Goal: Task Accomplishment & Management: Use online tool/utility

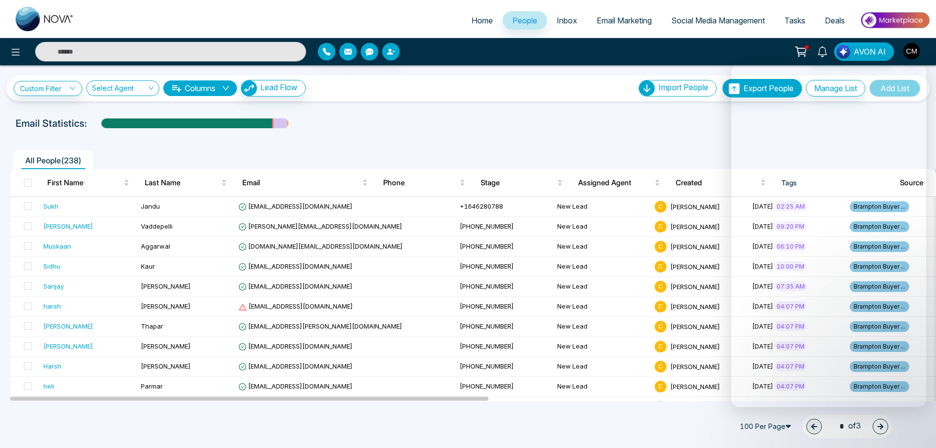
click at [503, 117] on div "Email Statistics:" at bounding box center [315, 123] width 599 height 15
click at [512, 11] on ul "Home People Inbox Email Marketing Social Media Management Tasks Deals" at bounding box center [507, 21] width 846 height 27
click at [515, 19] on span "People" at bounding box center [524, 21] width 25 height 10
click at [560, 21] on span "Inbox" at bounding box center [567, 21] width 20 height 10
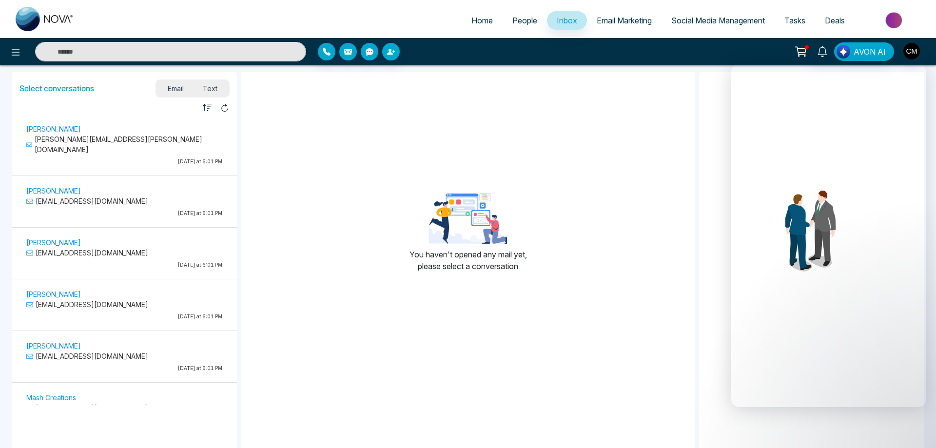
click at [3, 52] on div at bounding box center [156, 51] width 312 height 19
click at [6, 53] on button at bounding box center [15, 51] width 19 height 19
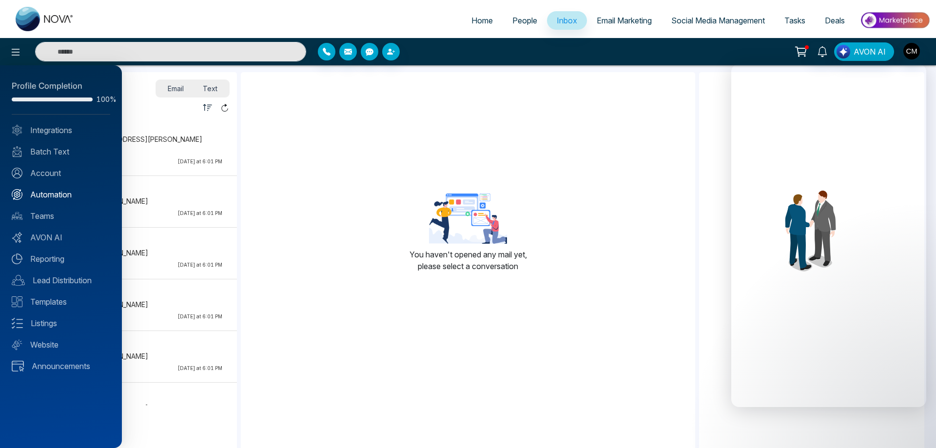
click at [58, 197] on link "Automation" at bounding box center [61, 195] width 98 height 12
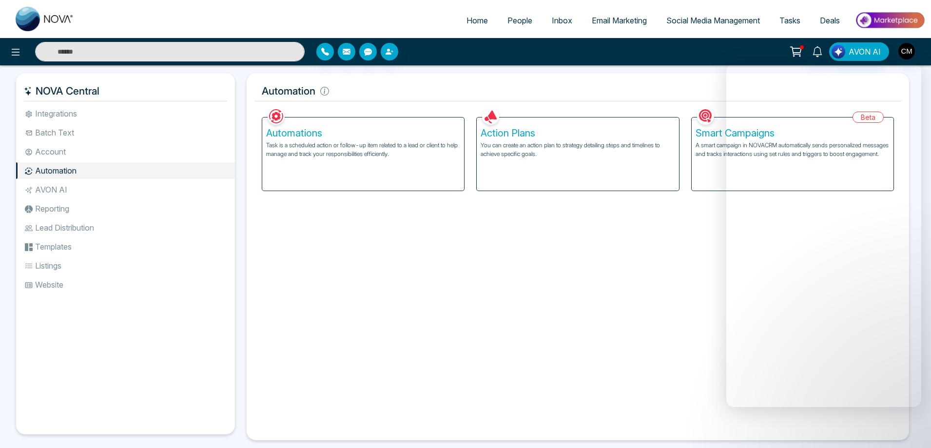
click at [400, 160] on div "Automations Task is a scheduled action or follow-up item related to a lead or c…" at bounding box center [363, 153] width 202 height 73
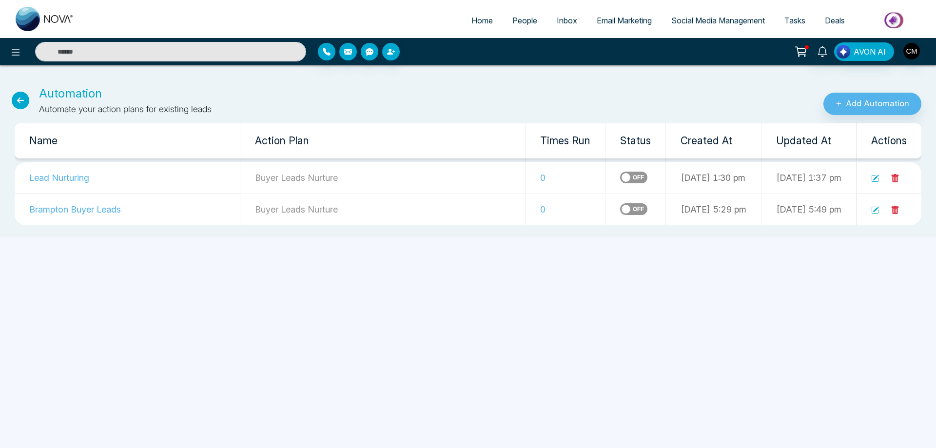
click at [872, 179] on icon at bounding box center [875, 178] width 8 height 8
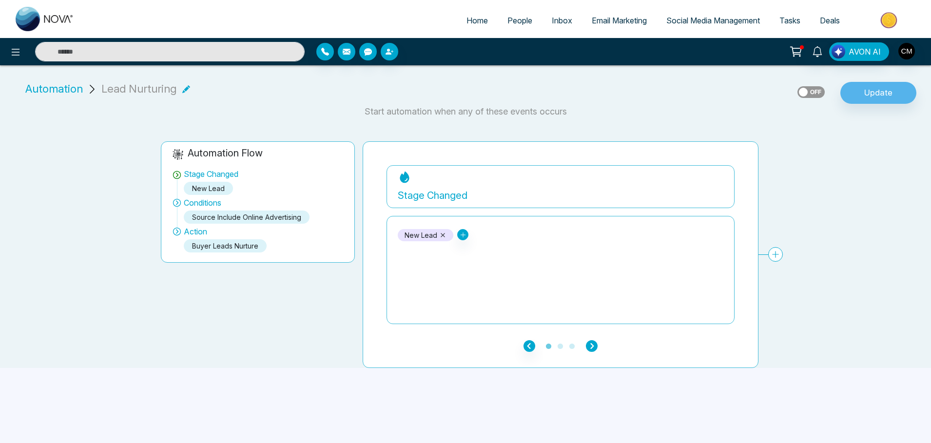
click at [595, 344] on icon "button" at bounding box center [592, 346] width 12 height 12
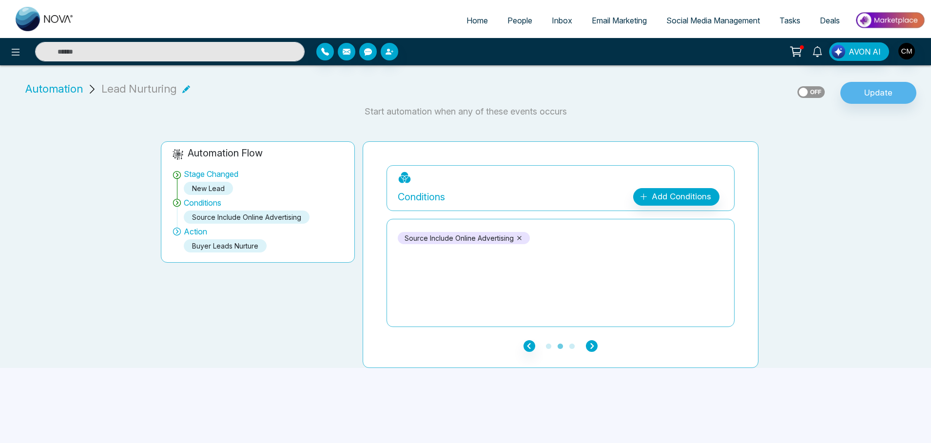
click at [595, 344] on icon "button" at bounding box center [592, 346] width 12 height 12
click at [53, 19] on img at bounding box center [45, 19] width 58 height 24
select select "*"
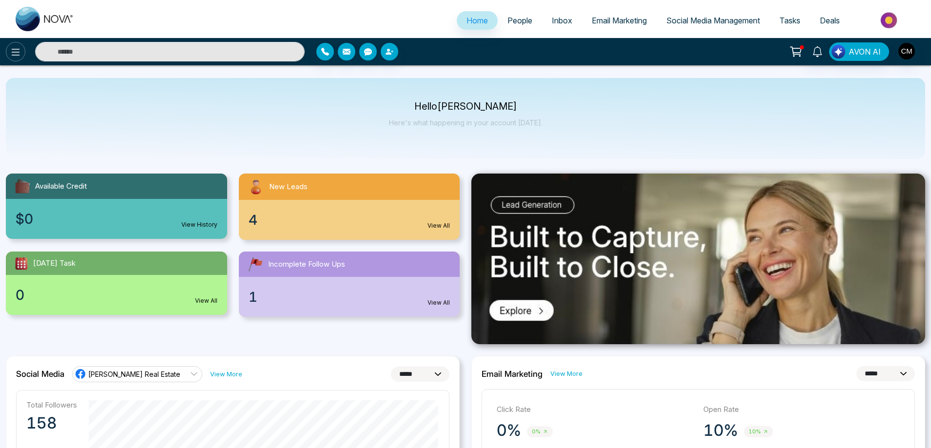
click at [25, 50] on button at bounding box center [15, 51] width 19 height 19
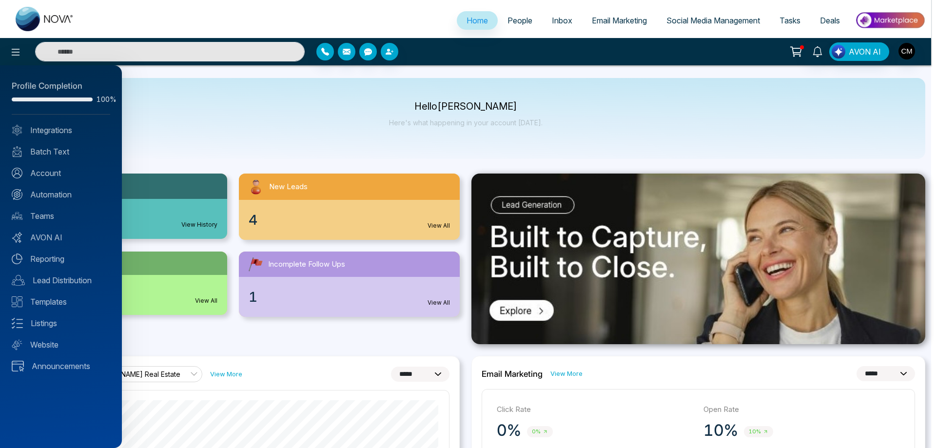
click at [50, 201] on div "Profile Completion 100% Integrations Batch Text Account Automation Teams AVON A…" at bounding box center [61, 256] width 122 height 383
click at [56, 198] on link "Automation" at bounding box center [61, 195] width 98 height 12
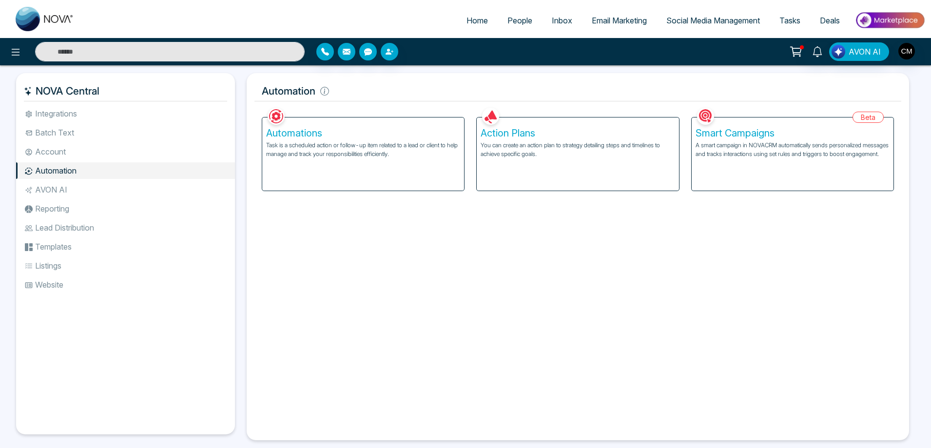
click at [597, 150] on p "You can create an action plan to strategy detailing steps and timelines to achi…" at bounding box center [578, 150] width 194 height 18
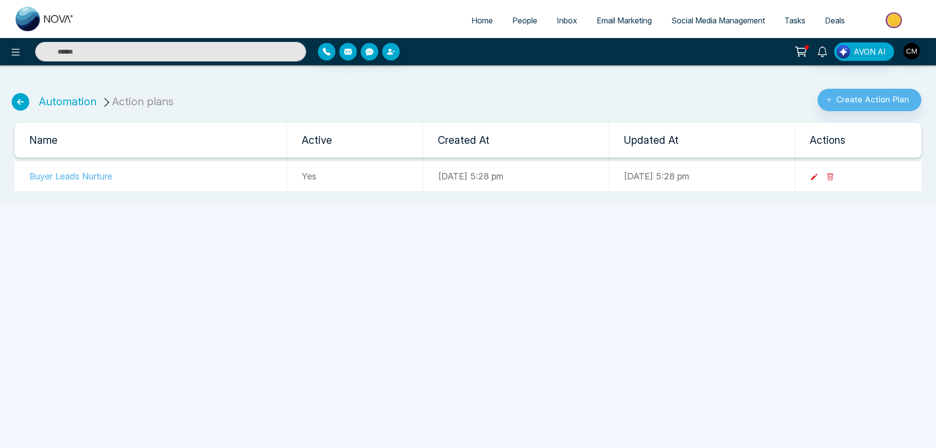
click at [818, 177] on icon at bounding box center [814, 177] width 9 height 9
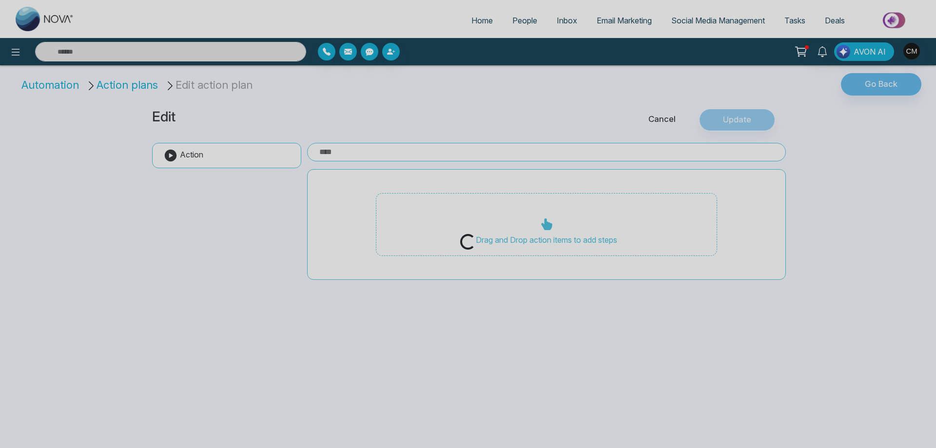
type input "**********"
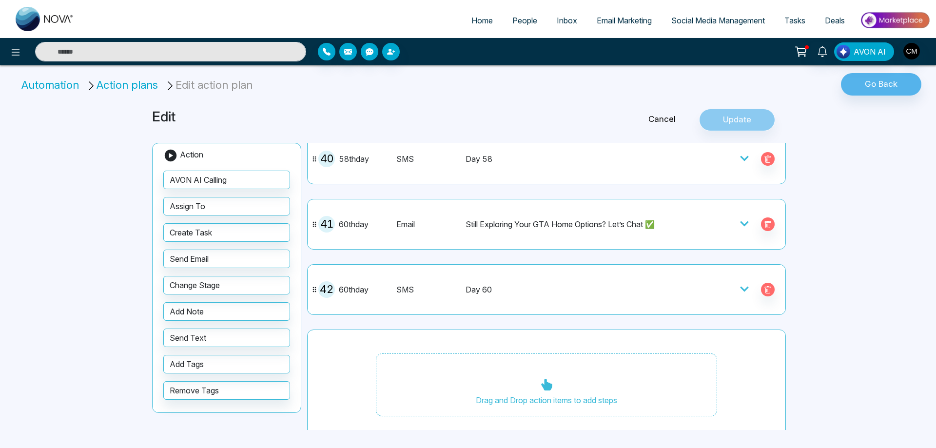
scroll to position [2593, 0]
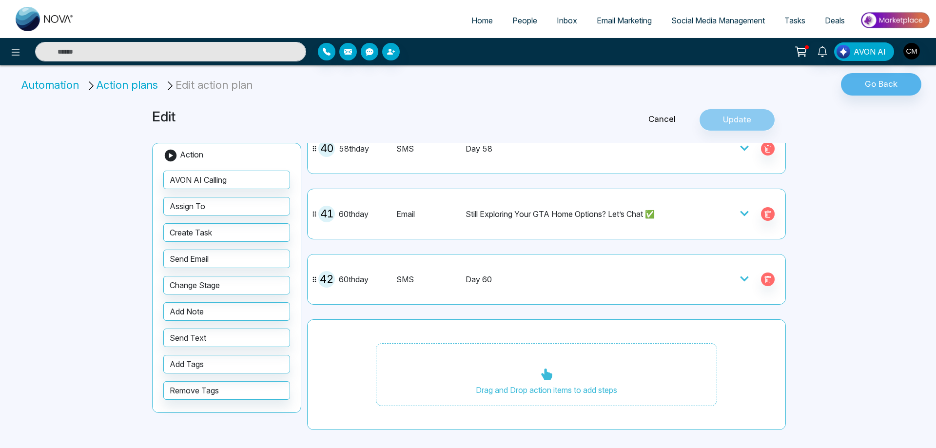
click at [105, 87] on li "Action plans" at bounding box center [124, 85] width 76 height 16
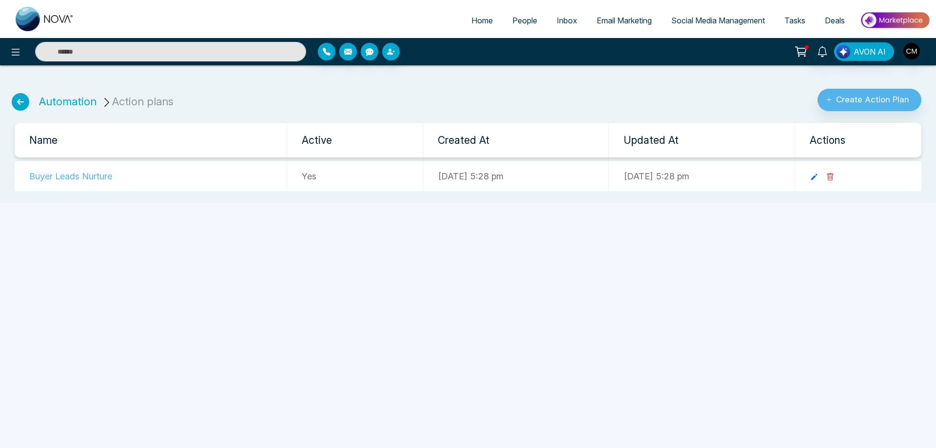
click at [16, 107] on icon at bounding box center [21, 102] width 18 height 18
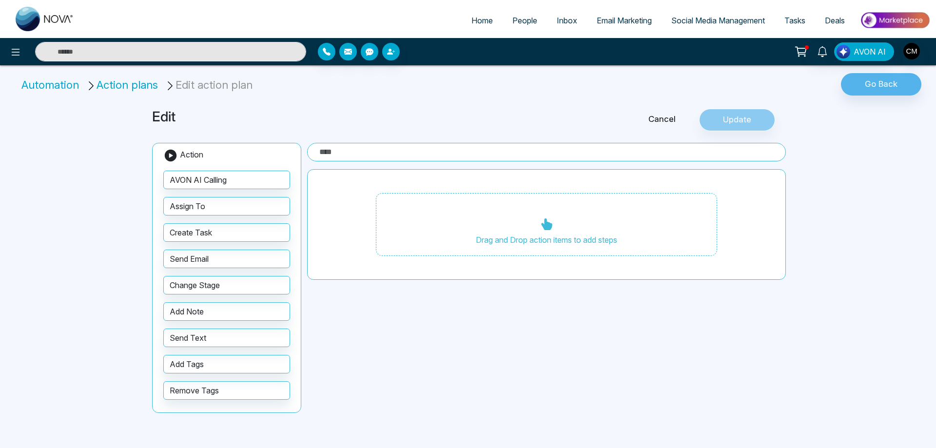
type input "**********"
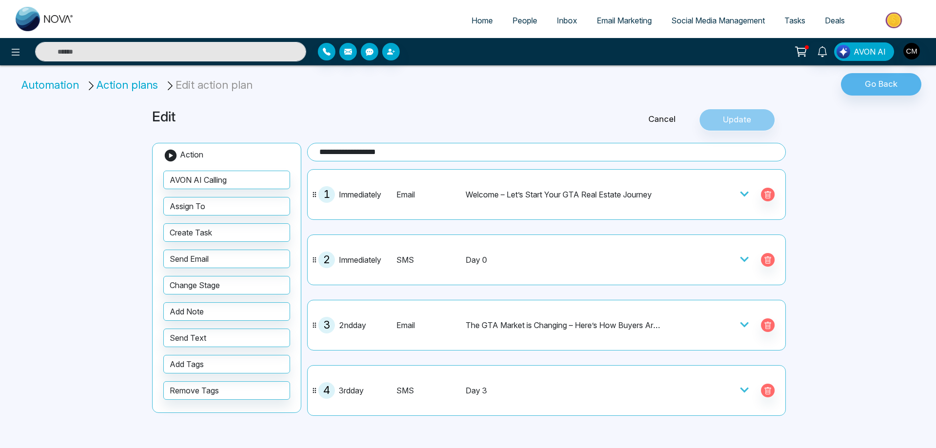
click at [169, 159] on icon at bounding box center [171, 155] width 12 height 12
click at [169, 157] on icon at bounding box center [171, 155] width 12 height 12
click at [897, 88] on button "Go Back" at bounding box center [881, 84] width 80 height 22
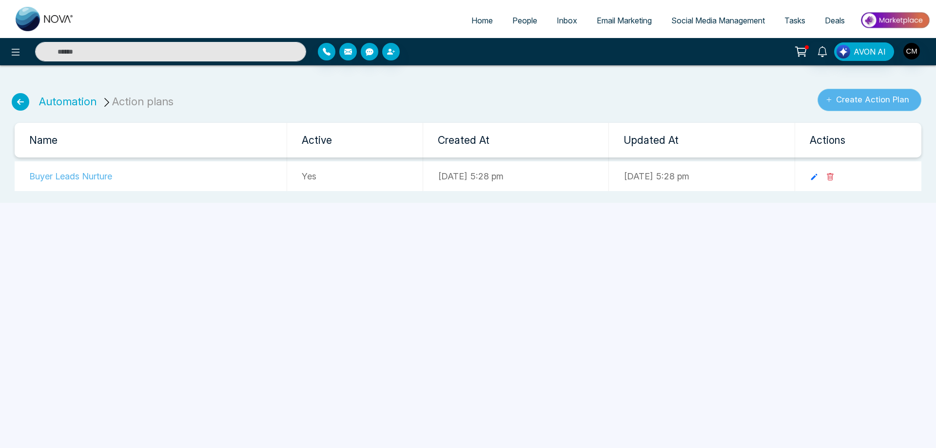
click at [880, 101] on button "Create Action Plan" at bounding box center [869, 100] width 104 height 22
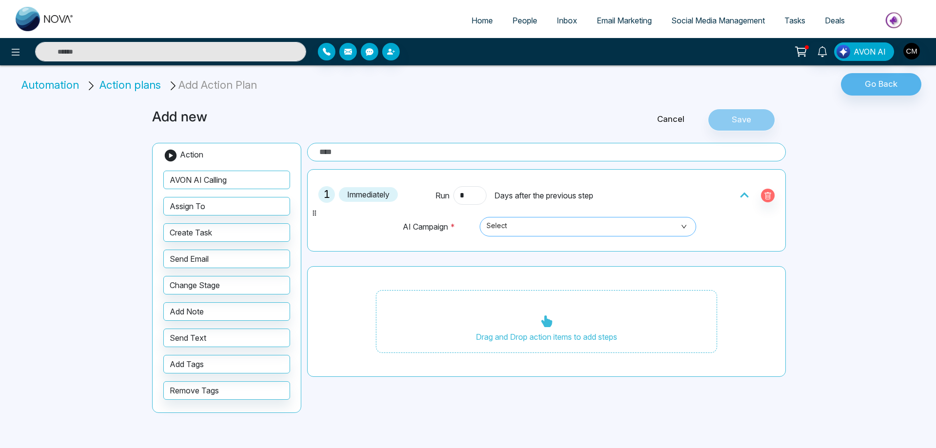
click at [509, 225] on span "Select" at bounding box center [587, 226] width 203 height 17
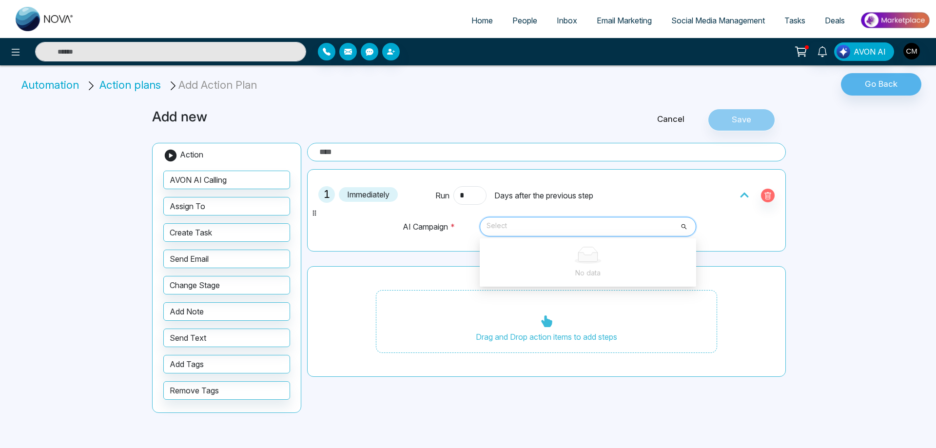
click at [436, 235] on td "AI Campaign *" at bounding box center [439, 231] width 74 height 30
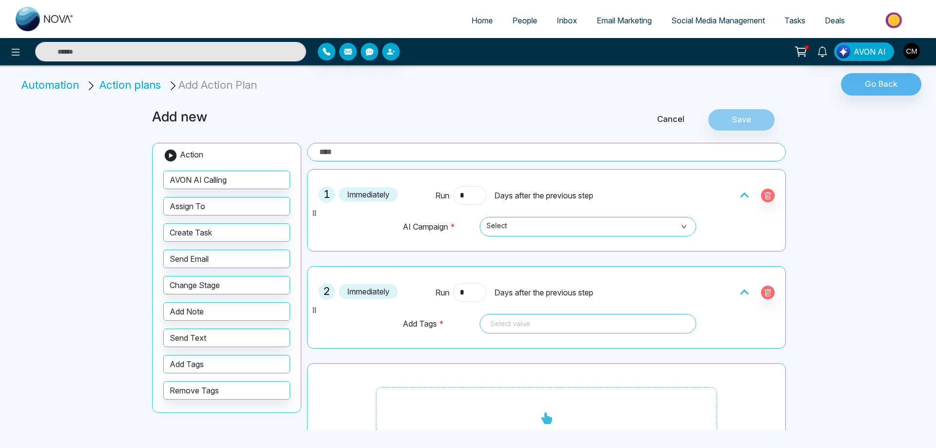
click at [534, 328] on div at bounding box center [587, 324] width 203 height 12
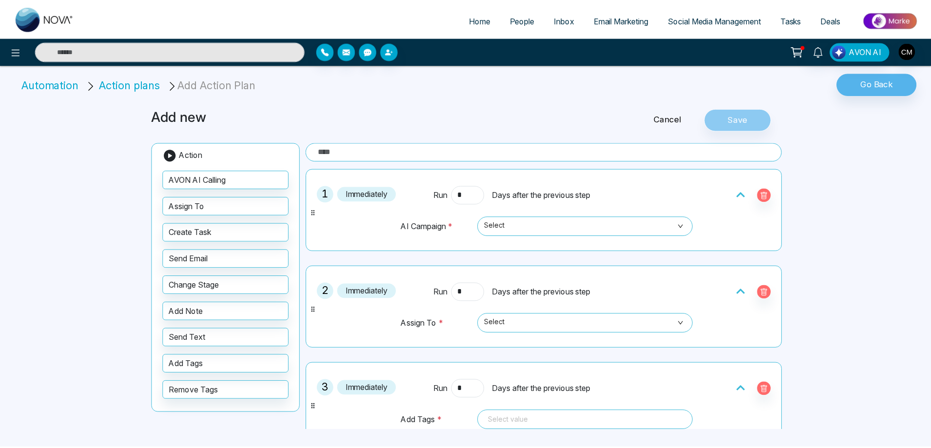
scroll to position [49, 0]
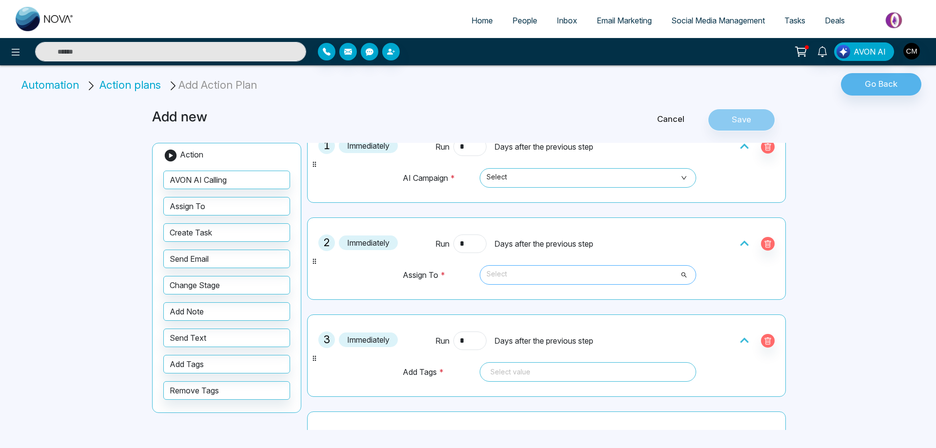
click at [511, 275] on span "Select" at bounding box center [587, 275] width 203 height 17
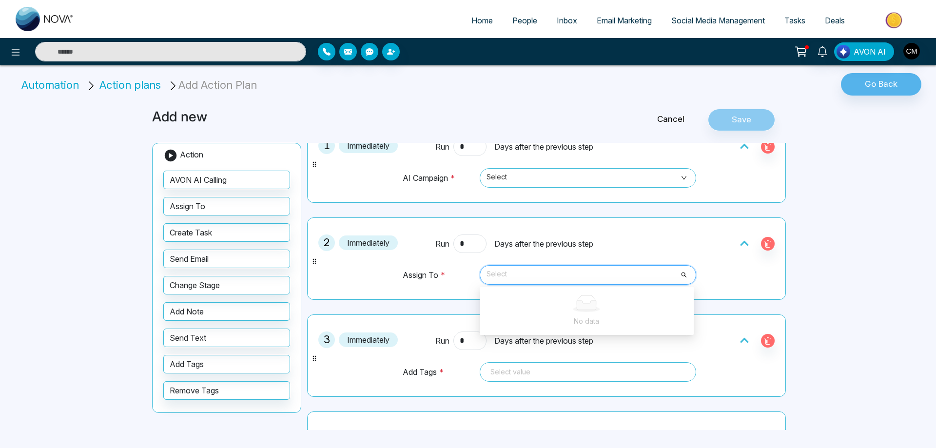
click at [436, 276] on td "Assign To *" at bounding box center [439, 280] width 74 height 30
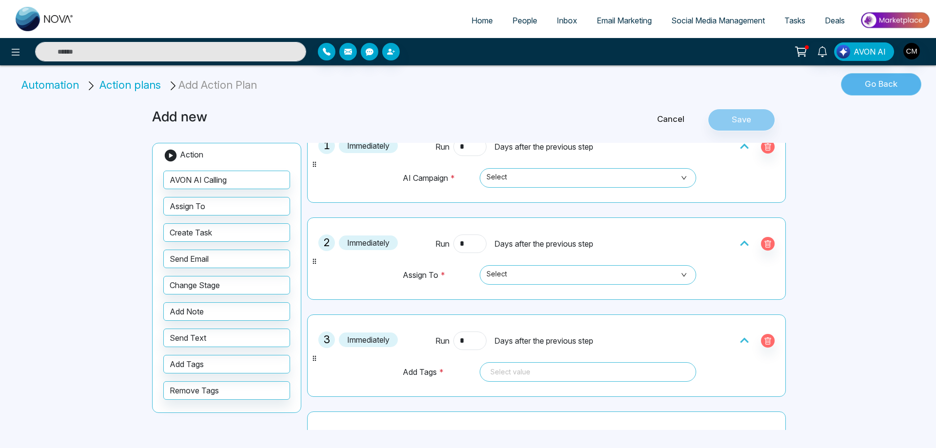
click at [876, 91] on button "Go Back" at bounding box center [881, 84] width 80 height 22
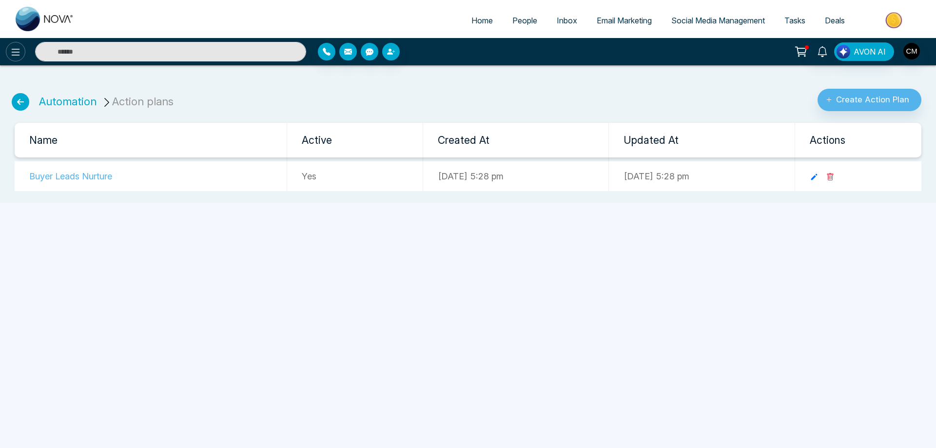
click at [19, 51] on icon at bounding box center [16, 52] width 12 height 12
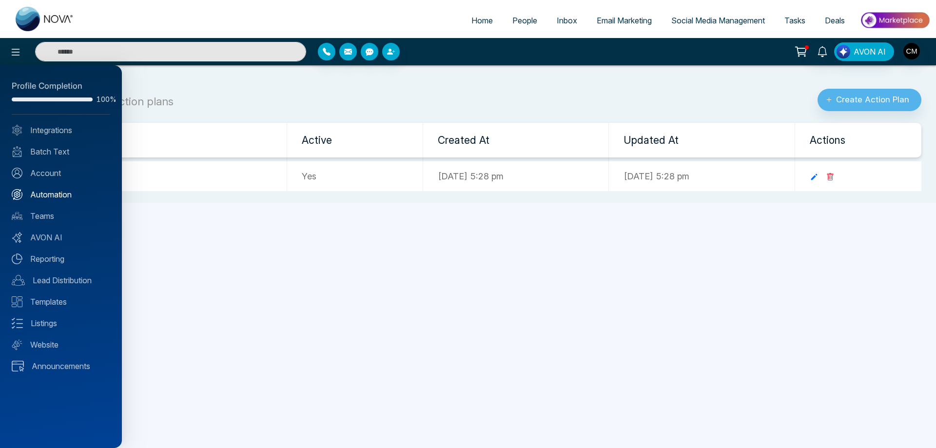
click at [39, 193] on link "Automation" at bounding box center [61, 195] width 98 height 12
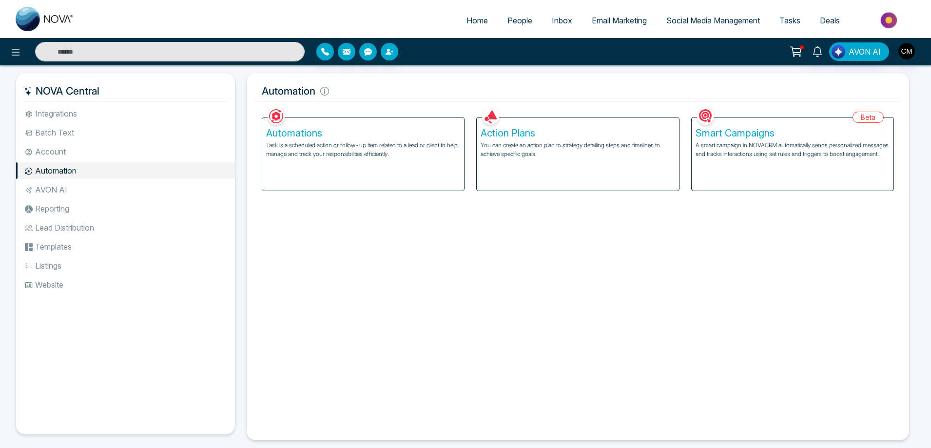
click at [746, 141] on p "A smart campaign in NOVACRM automatically sends personalized messages and track…" at bounding box center [793, 150] width 194 height 18
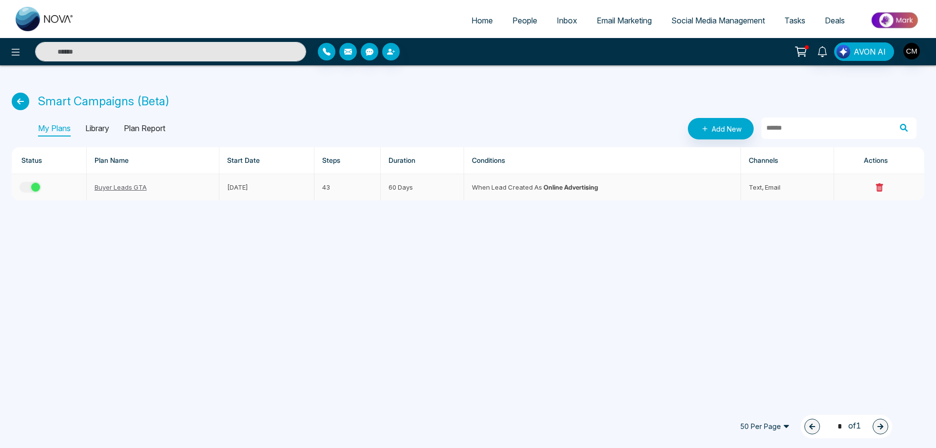
click at [97, 185] on link "Buyer Leads GTA" at bounding box center [121, 187] width 52 height 8
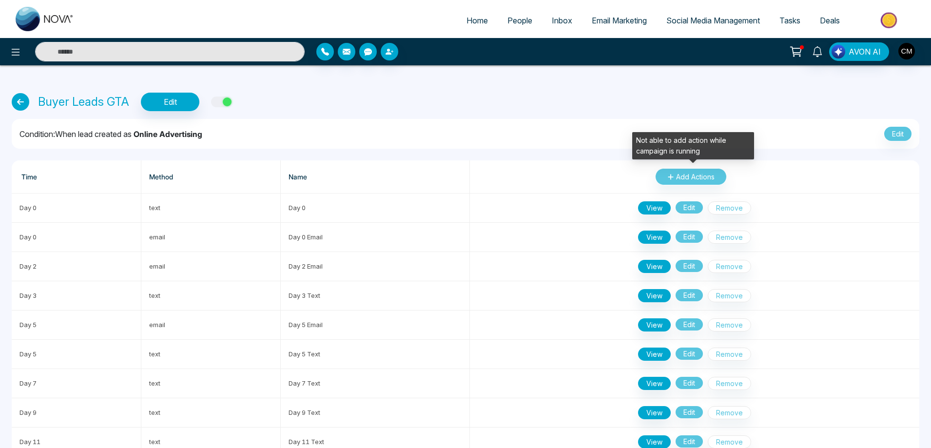
click at [680, 177] on div "Add Actions" at bounding box center [691, 176] width 427 height 17
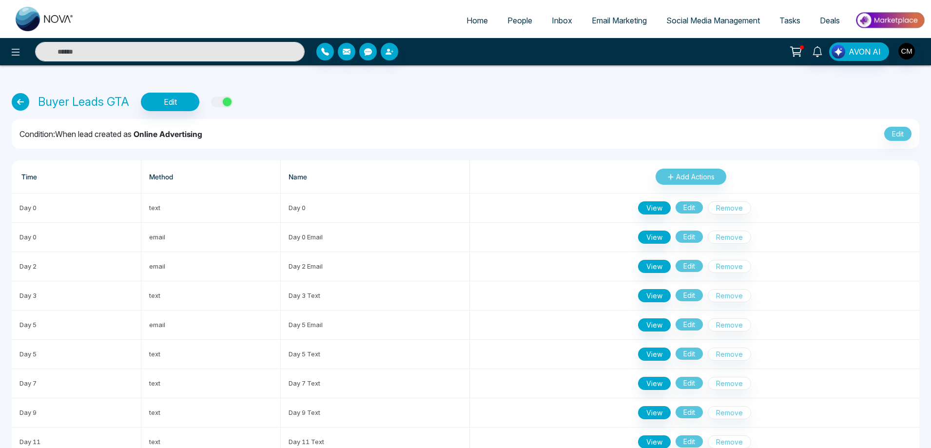
click at [794, 54] on icon at bounding box center [796, 50] width 10 height 7
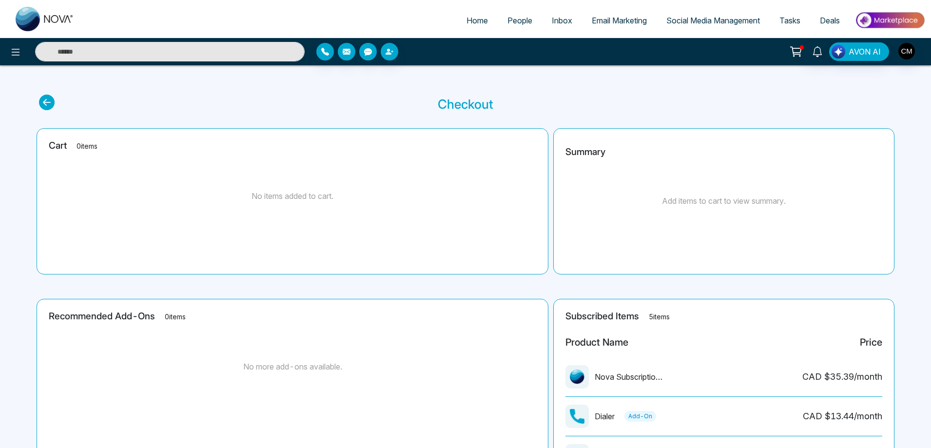
click at [516, 24] on span "People" at bounding box center [519, 21] width 25 height 10
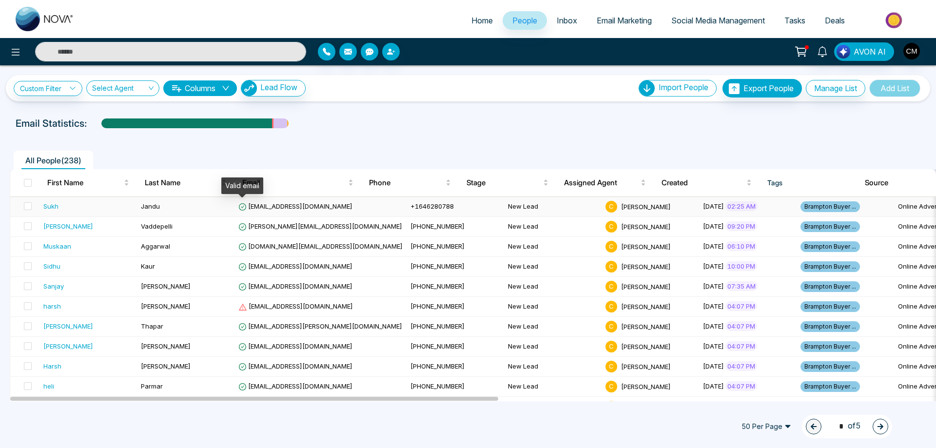
click at [219, 208] on td "Jandu" at bounding box center [185, 207] width 97 height 20
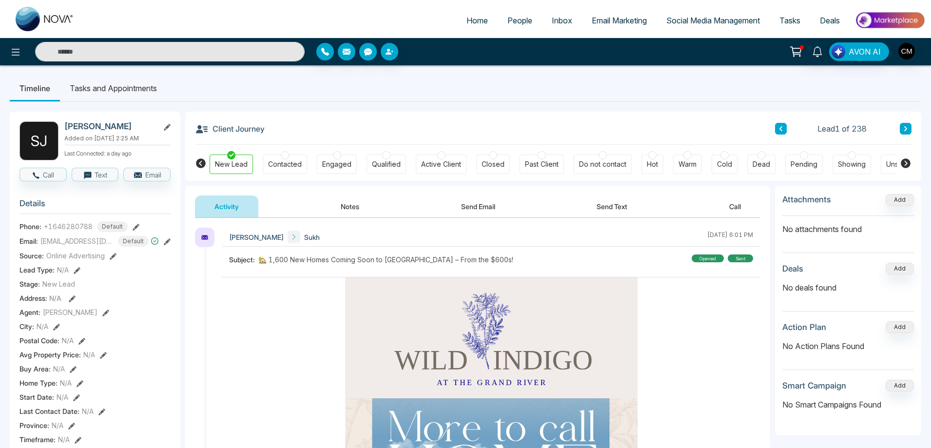
click at [50, 16] on img at bounding box center [45, 19] width 58 height 24
select select "*"
